Goal: Information Seeking & Learning: Check status

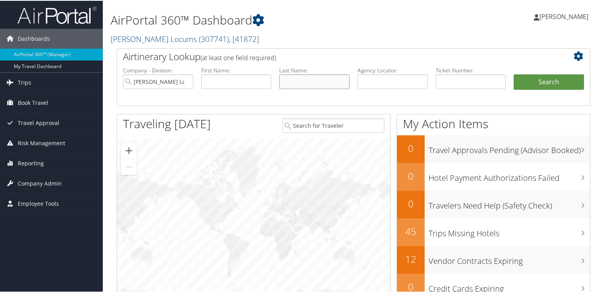
click at [300, 80] on input "text" at bounding box center [314, 81] width 70 height 15
type input "geraci"
click at [514, 74] on button "Search" at bounding box center [549, 82] width 70 height 16
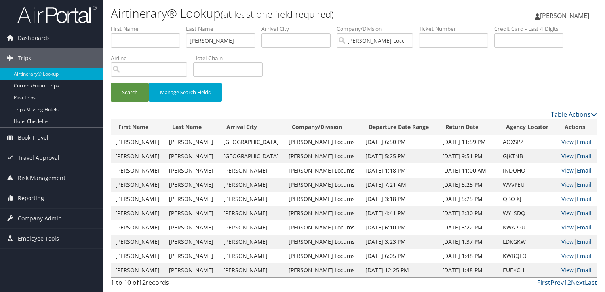
click at [563, 142] on link "View" at bounding box center [567, 142] width 12 height 8
drag, startPoint x: 211, startPoint y: 40, endPoint x: 180, endPoint y: 40, distance: 30.5
click at [180, 25] on ul "First Name Last Name geraci Departure City Arrival City Company/Division Hayes …" at bounding box center [354, 25] width 486 height 0
click at [111, 83] on button "Search" at bounding box center [130, 92] width 38 height 19
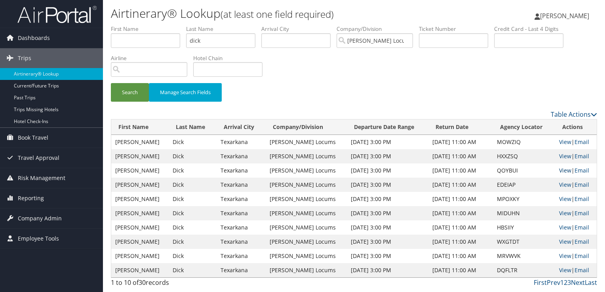
click at [559, 171] on link "View" at bounding box center [565, 171] width 12 height 8
click at [193, 42] on input "dick" at bounding box center [220, 40] width 69 height 15
click at [111, 83] on button "Search" at bounding box center [130, 92] width 38 height 19
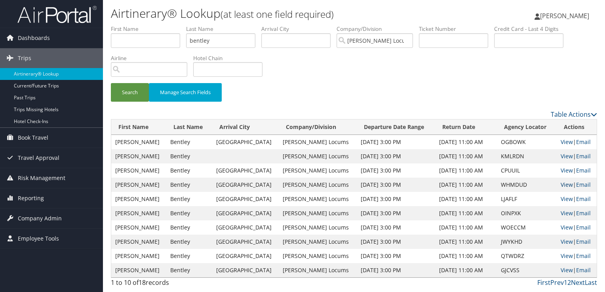
click at [560, 183] on link "View" at bounding box center [566, 185] width 12 height 8
click at [207, 40] on input "bentley" at bounding box center [220, 40] width 69 height 15
click at [111, 83] on button "Search" at bounding box center [130, 92] width 38 height 19
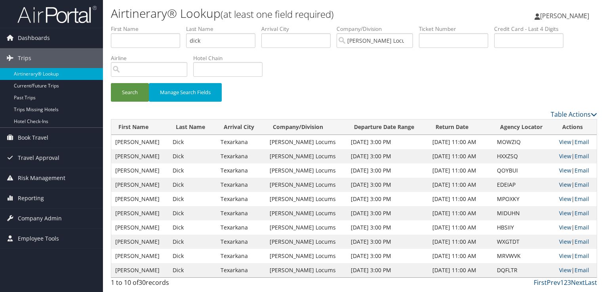
click at [562, 186] on link "View" at bounding box center [565, 185] width 12 height 8
click at [221, 48] on li "Last Name dick" at bounding box center [223, 39] width 75 height 29
click at [198, 38] on input "dick" at bounding box center [220, 40] width 69 height 15
click at [111, 83] on button "Search" at bounding box center [130, 92] width 38 height 19
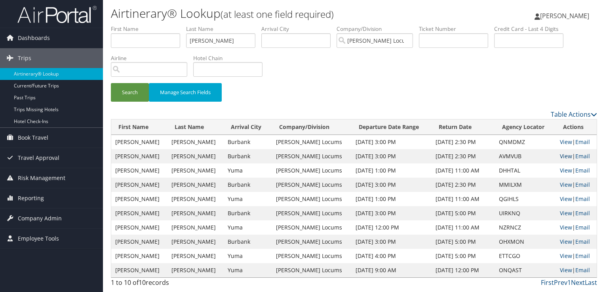
click at [559, 157] on link "View" at bounding box center [565, 156] width 12 height 8
click at [201, 34] on input "takash" at bounding box center [220, 40] width 69 height 15
type input "schmoker"
click at [111, 83] on button "Search" at bounding box center [130, 92] width 38 height 19
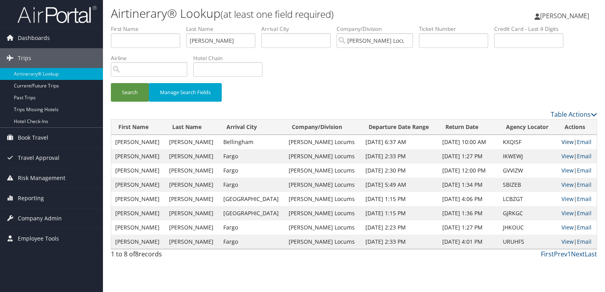
click at [565, 138] on link "View" at bounding box center [567, 142] width 12 height 8
click at [146, 41] on input "text" at bounding box center [145, 40] width 69 height 15
type input "nabeel"
click at [111, 83] on button "Search" at bounding box center [130, 92] width 38 height 19
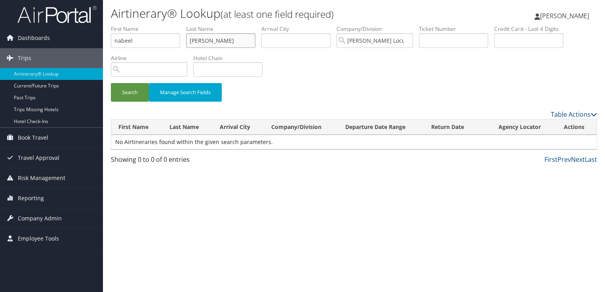
click at [198, 39] on input "schmoker" at bounding box center [220, 40] width 69 height 15
click at [111, 83] on button "Search" at bounding box center [130, 92] width 38 height 19
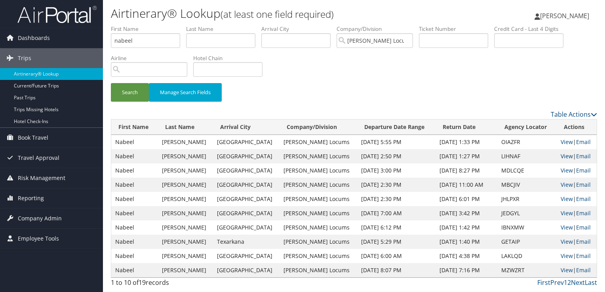
click at [566, 154] on link "View" at bounding box center [566, 156] width 12 height 8
click at [222, 37] on input "text" at bounding box center [220, 40] width 69 height 15
drag, startPoint x: 146, startPoint y: 36, endPoint x: 80, endPoint y: 44, distance: 66.1
click at [80, 44] on div "Dashboards AirPortal 360™ (Manager) My Travel Dashboard Trips Airtinerary® Look…" at bounding box center [302, 146] width 605 height 292
click at [111, 83] on button "Search" at bounding box center [130, 92] width 38 height 19
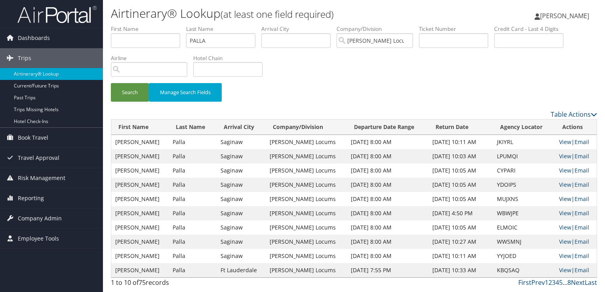
click at [563, 197] on link "View" at bounding box center [565, 199] width 12 height 8
click at [565, 241] on link "View" at bounding box center [565, 242] width 12 height 8
click at [207, 38] on input "PALLA" at bounding box center [220, 40] width 69 height 15
click at [111, 83] on button "Search" at bounding box center [130, 92] width 38 height 19
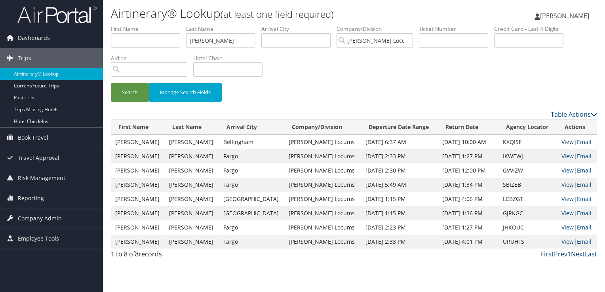
click at [562, 142] on link "View" at bounding box center [567, 142] width 12 height 8
click at [215, 40] on input "SCHMOKER" at bounding box center [220, 40] width 69 height 15
type input "BENTLEY"
click at [111, 83] on button "Search" at bounding box center [130, 92] width 38 height 19
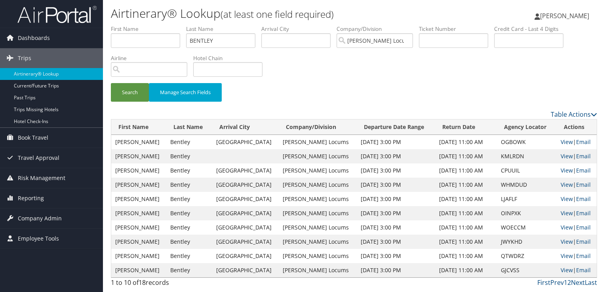
click at [561, 137] on td "View | Email" at bounding box center [576, 142] width 40 height 14
click at [560, 141] on link "View" at bounding box center [566, 142] width 12 height 8
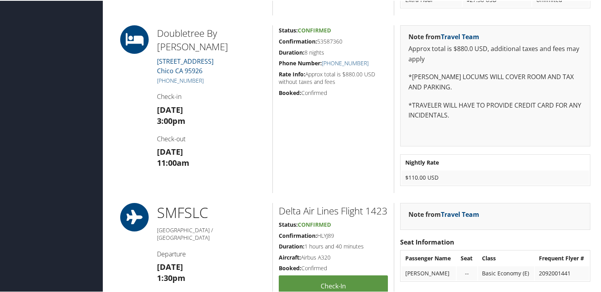
scroll to position [554, 0]
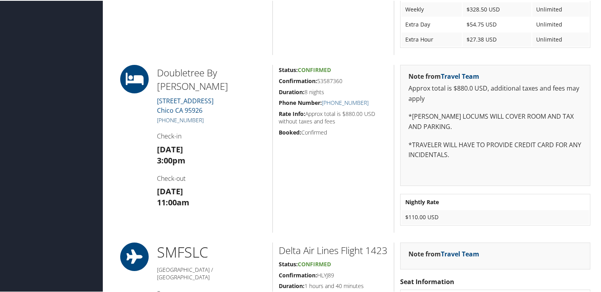
click at [181, 119] on link "(530) 345-2491" at bounding box center [180, 120] width 47 height 8
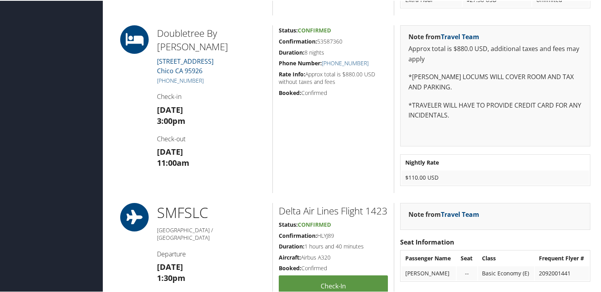
click at [320, 26] on span "Confirmed" at bounding box center [314, 30] width 33 height 8
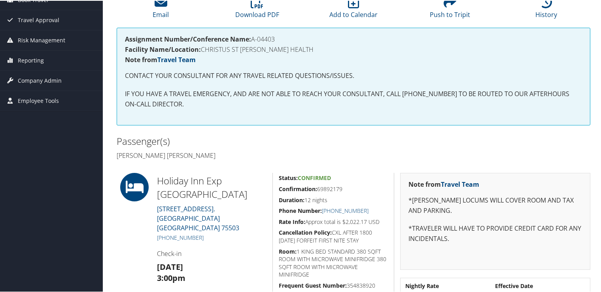
scroll to position [119, 0]
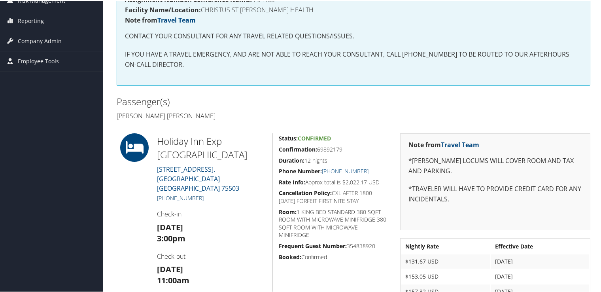
click at [180, 193] on link "[PHONE_NUMBER]" at bounding box center [180, 197] width 47 height 8
click at [197, 193] on link "[PHONE_NUMBER]" at bounding box center [180, 197] width 47 height 8
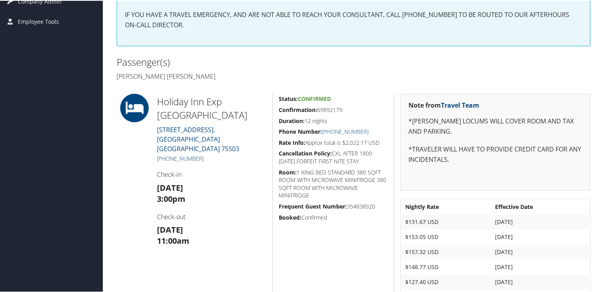
scroll to position [0, 0]
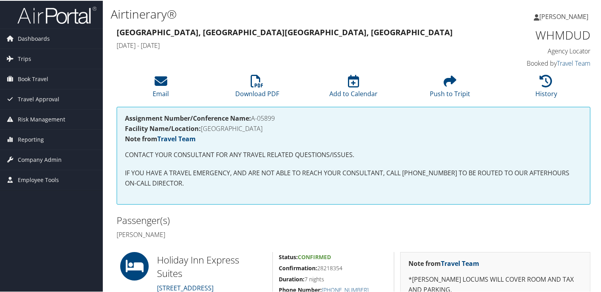
scroll to position [79, 0]
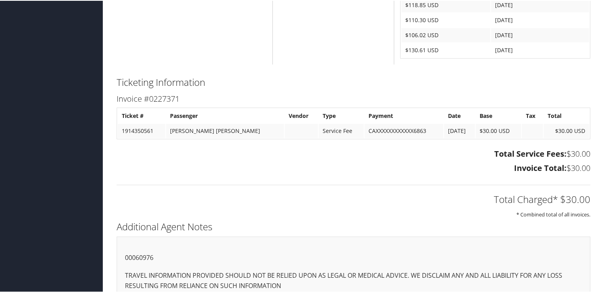
scroll to position [448, 0]
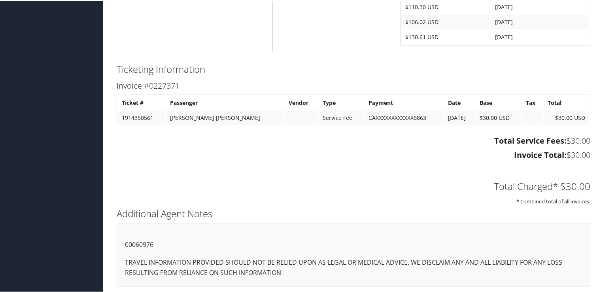
click at [148, 243] on p "00060976" at bounding box center [353, 244] width 457 height 10
copy p "00060976"
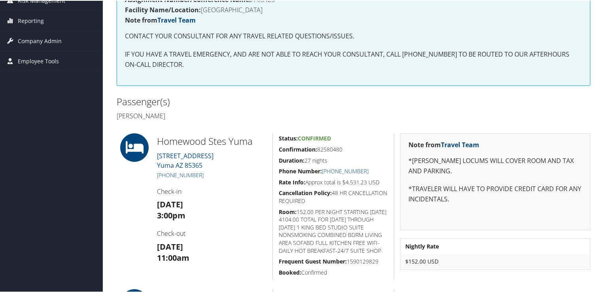
scroll to position [158, 0]
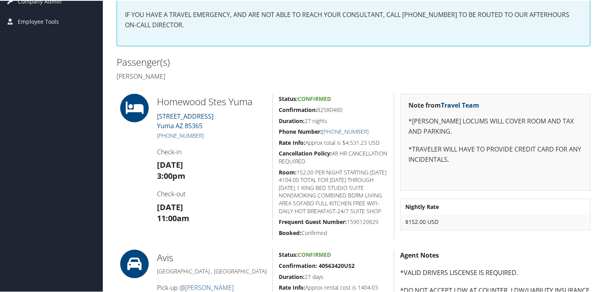
click at [198, 134] on link "[PHONE_NUMBER]" at bounding box center [180, 135] width 47 height 8
click at [497, 230] on div "Note from Travel Team *[PERSON_NAME] LOCUMS WILL COVER ROOM AND TAX AND PARKING…" at bounding box center [495, 166] width 203 height 146
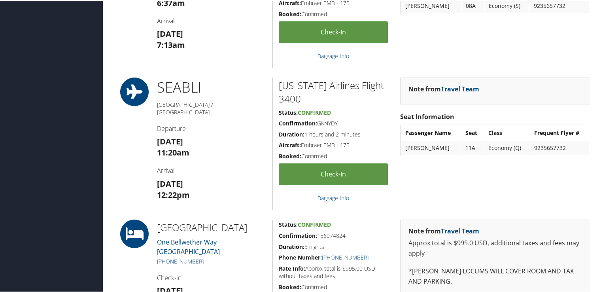
scroll to position [356, 0]
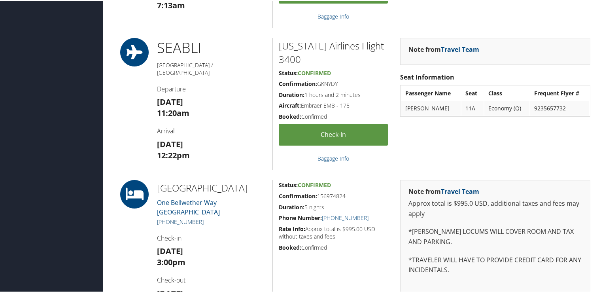
click at [178, 218] on link "(360) 392-3100" at bounding box center [180, 221] width 47 height 8
click at [181, 219] on link "(360) 392-3100" at bounding box center [180, 221] width 47 height 8
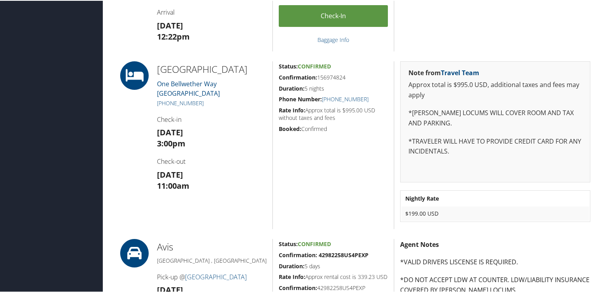
scroll to position [435, 0]
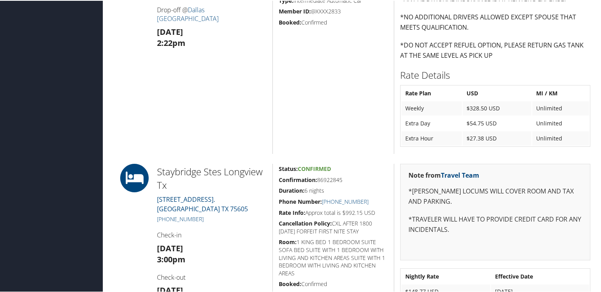
scroll to position [593, 0]
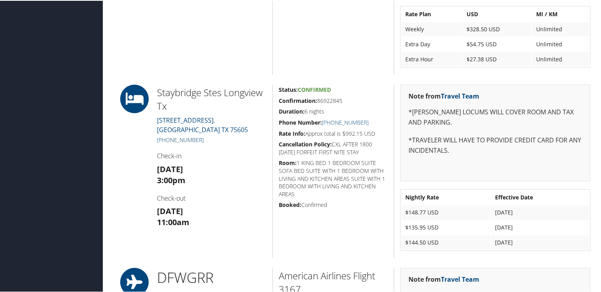
click at [195, 140] on link "+1 (903) 212-3800" at bounding box center [180, 139] width 47 height 8
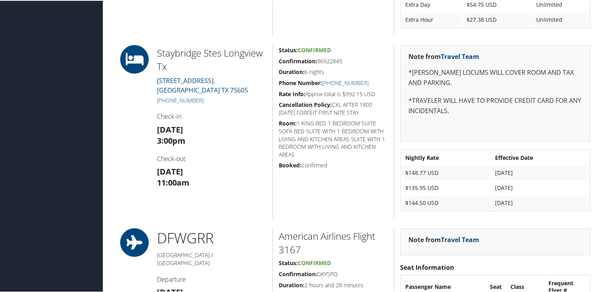
scroll to position [673, 0]
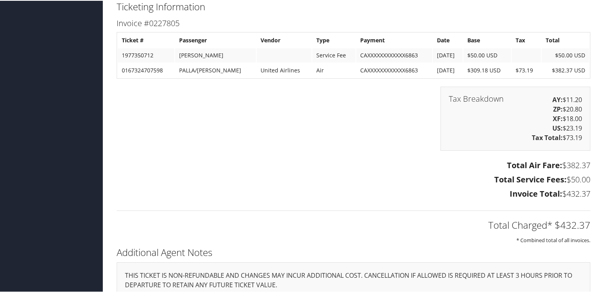
scroll to position [1323, 0]
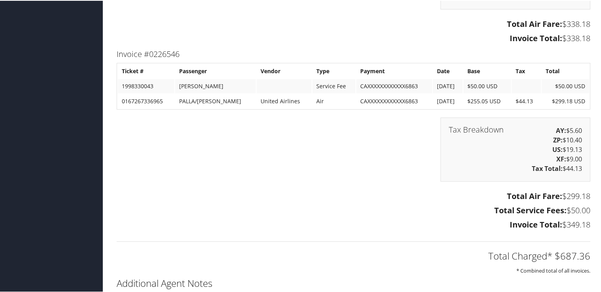
scroll to position [1670, 0]
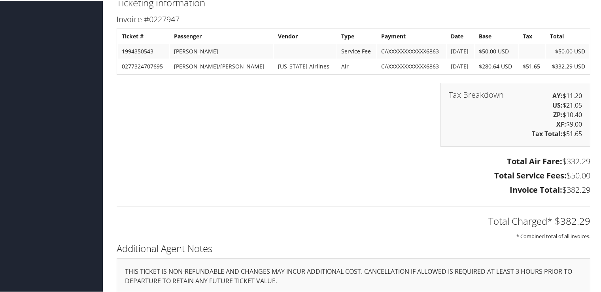
scroll to position [1007, 0]
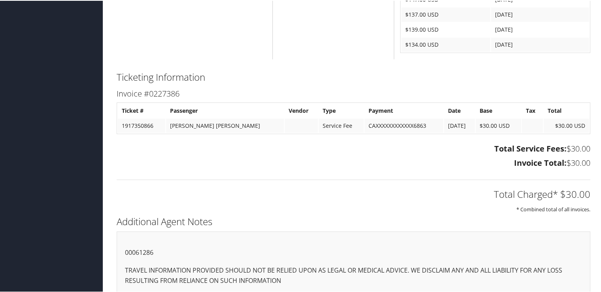
scroll to position [404, 0]
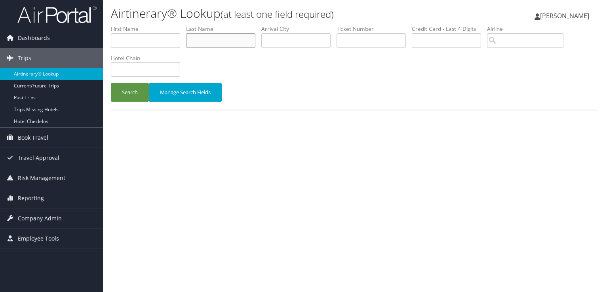
click at [229, 44] on input "text" at bounding box center [220, 40] width 69 height 15
type input "CARTER"
click at [111, 83] on button "Search" at bounding box center [130, 92] width 38 height 19
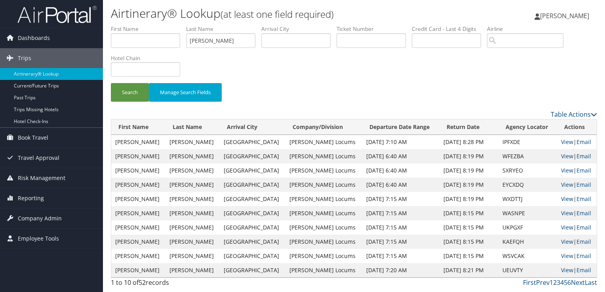
click at [561, 196] on link "View" at bounding box center [567, 199] width 12 height 8
click at [563, 211] on link "View" at bounding box center [567, 213] width 12 height 8
click at [583, 62] on div "Search Manage Search Fields" at bounding box center [354, 67] width 498 height 85
click at [561, 224] on link "View" at bounding box center [567, 228] width 12 height 8
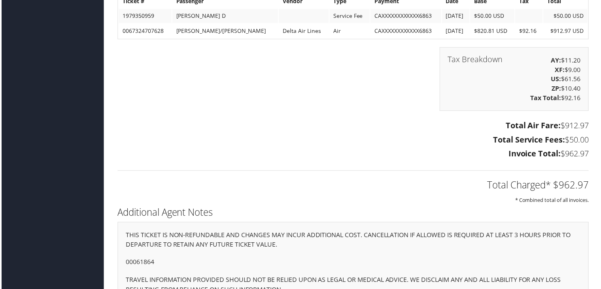
scroll to position [1170, 0]
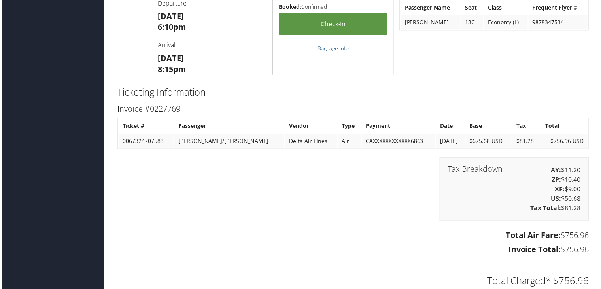
scroll to position [907, 0]
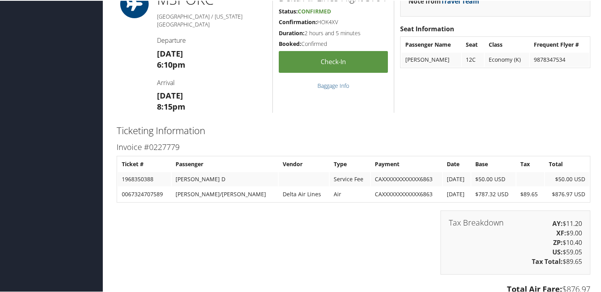
scroll to position [1012, 0]
